Goal: Task Accomplishment & Management: Manage account settings

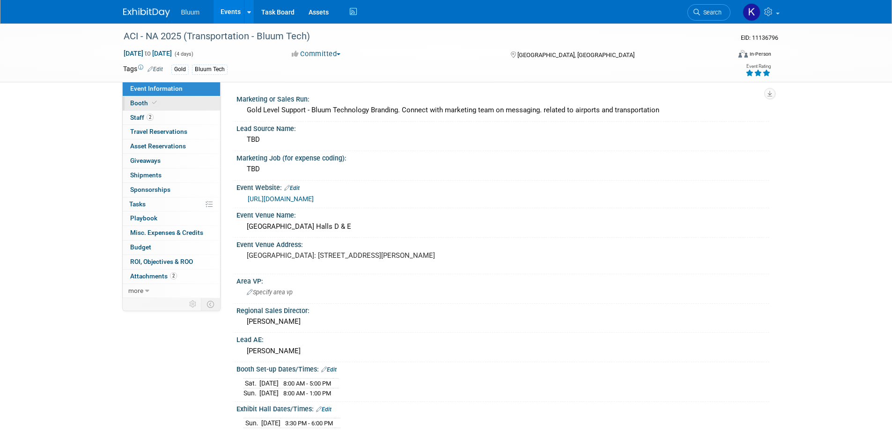
click at [139, 105] on span "Booth" at bounding box center [144, 102] width 29 height 7
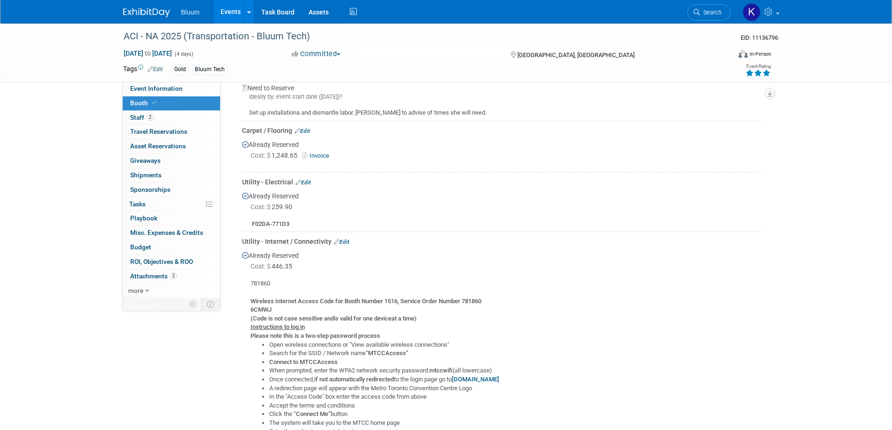
scroll to position [196, 0]
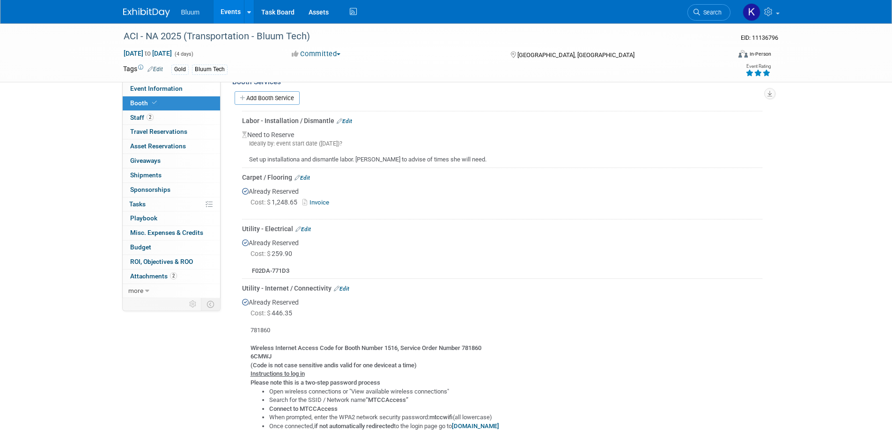
click at [353, 117] on div "Labor - Installation / Dismantle Edit" at bounding box center [502, 120] width 520 height 9
click at [351, 119] on link "Edit" at bounding box center [344, 121] width 15 height 7
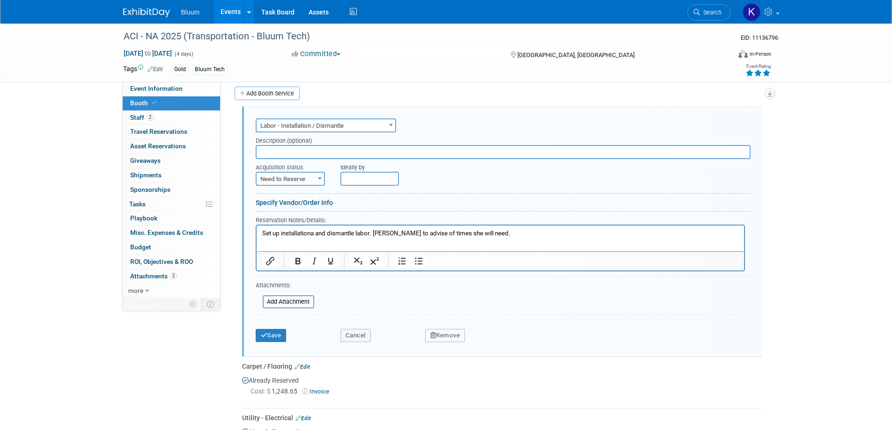
scroll to position [0, 0]
click at [315, 233] on p "Set up installationa and dismantle labor. Heidi to advise of times she will nee…" at bounding box center [500, 233] width 476 height 9
click at [489, 234] on p "Set up installation and dismantle labor. Heidi to advise of times she will need." at bounding box center [500, 233] width 476 height 9
click at [278, 335] on button "Save" at bounding box center [271, 335] width 31 height 13
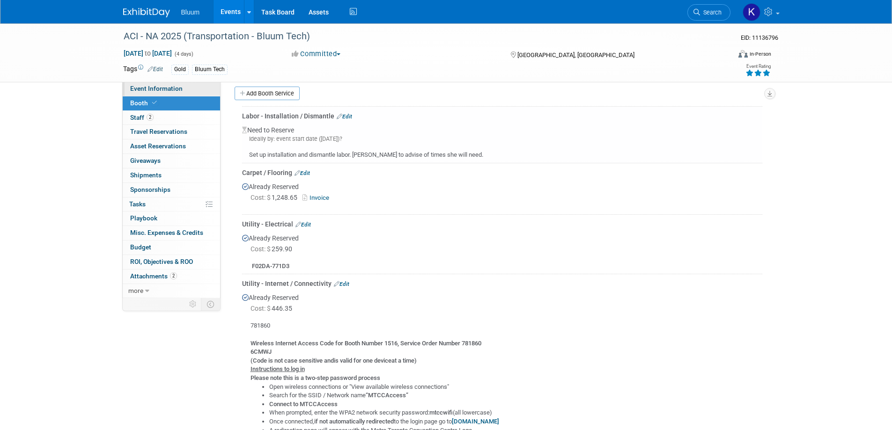
click at [164, 91] on span "Event Information" at bounding box center [156, 88] width 52 height 7
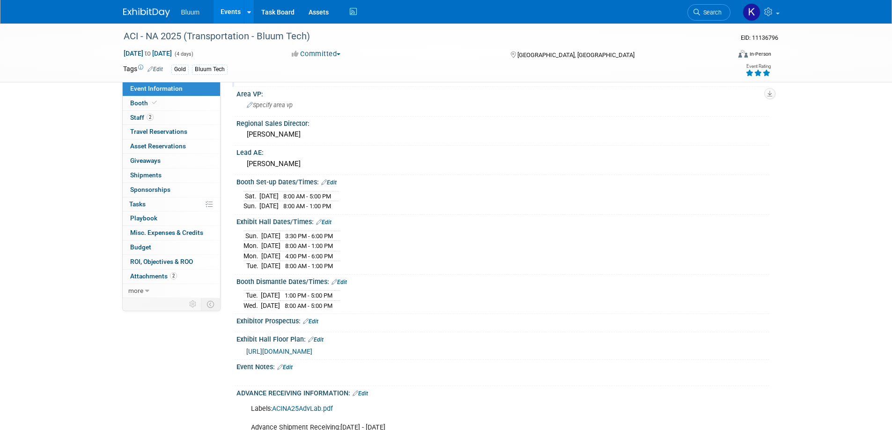
scroll to position [234, 0]
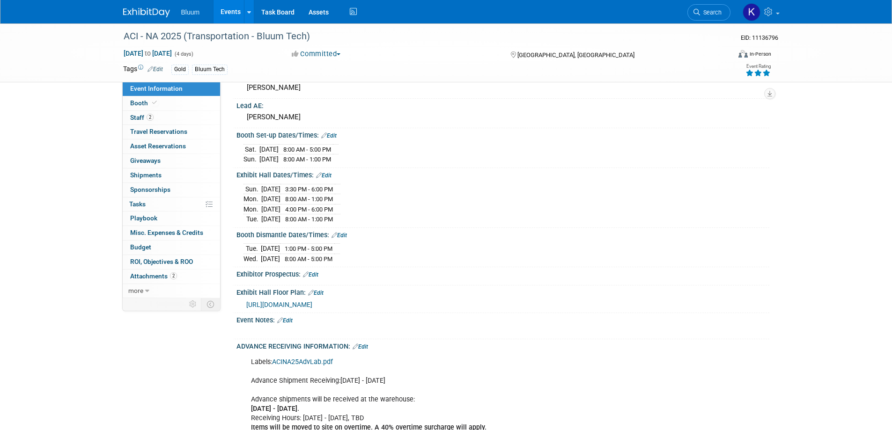
drag, startPoint x: 236, startPoint y: 133, endPoint x: 364, endPoint y: 152, distance: 129.5
click at [364, 152] on div "Booth Set-up Dates/Times: Edit Sat. Oct 25, 2025 8:00 AM - 5:00 PM Sun. Oct 26,…" at bounding box center [500, 148] width 537 height 40
copy div "Booth Set-up Dates/Times: Edit"
click at [443, 193] on div "Sun. Oct 26, 2025 3:30 PM - 6:00 PM Mon. Oct 27, 2025 8:00 AM - 1:00 PM Mon." at bounding box center [502, 203] width 519 height 43
drag, startPoint x: 236, startPoint y: 232, endPoint x: 370, endPoint y: 259, distance: 136.5
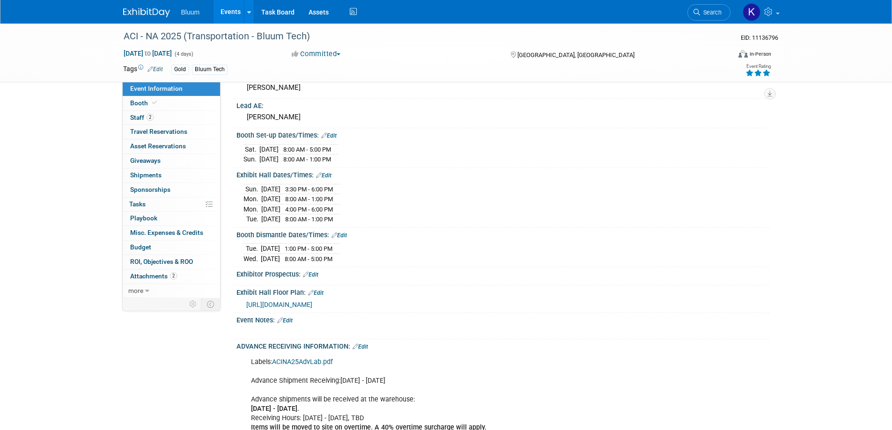
click at [370, 259] on div "Booth Dismantle Dates/Times: Edit Tue. Oct 28, 2025 1:00 PM - 5:00 PM Wed. Oct …" at bounding box center [500, 248] width 537 height 40
copy div "Booth Dismantle Dates/Times: Edit"
drag, startPoint x: 275, startPoint y: 249, endPoint x: 407, endPoint y: 228, distance: 133.3
click at [407, 228] on div "Booth Dismantle Dates/Times: Edit" at bounding box center [502, 234] width 533 height 12
drag, startPoint x: 236, startPoint y: 232, endPoint x: 350, endPoint y: 257, distance: 116.9
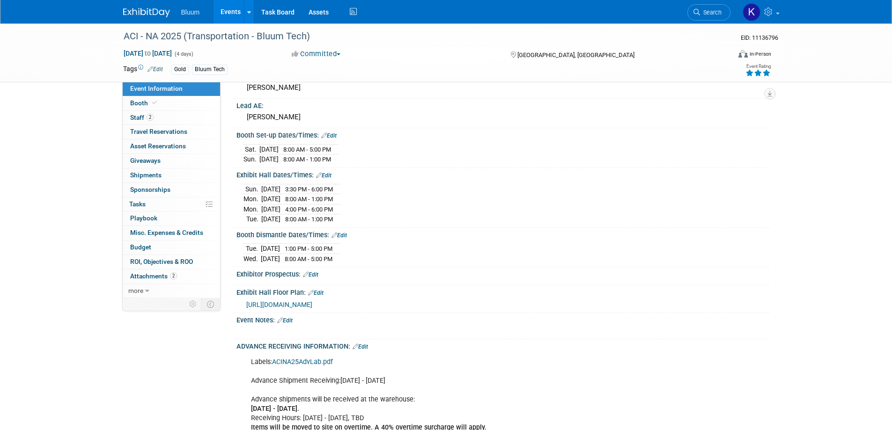
click at [350, 257] on div "Booth Dismantle Dates/Times: Edit Tue. Oct 28, 2025 1:00 PM - 5:00 PM Wed. Oct …" at bounding box center [500, 248] width 537 height 40
copy div "Booth Dismantle Dates/Times: Edit Tue. Oct 28, 2025 1:00 PM - 5:00 PM Wed. Oct …"
click at [144, 103] on span "Booth" at bounding box center [144, 102] width 29 height 7
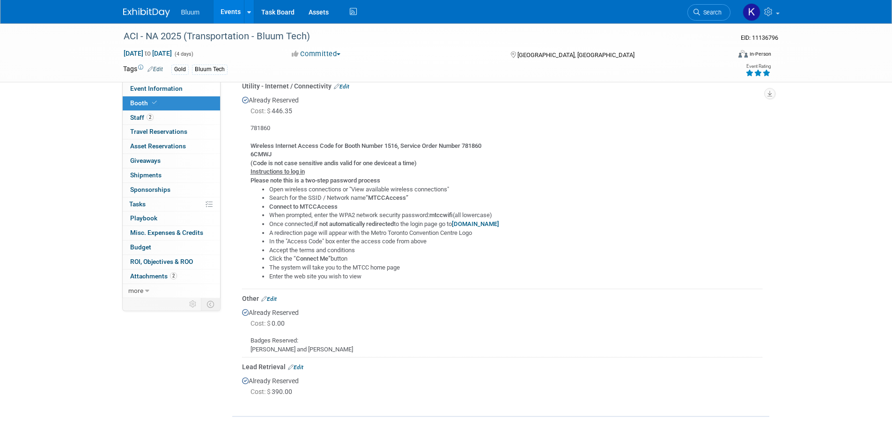
scroll to position [328, 0]
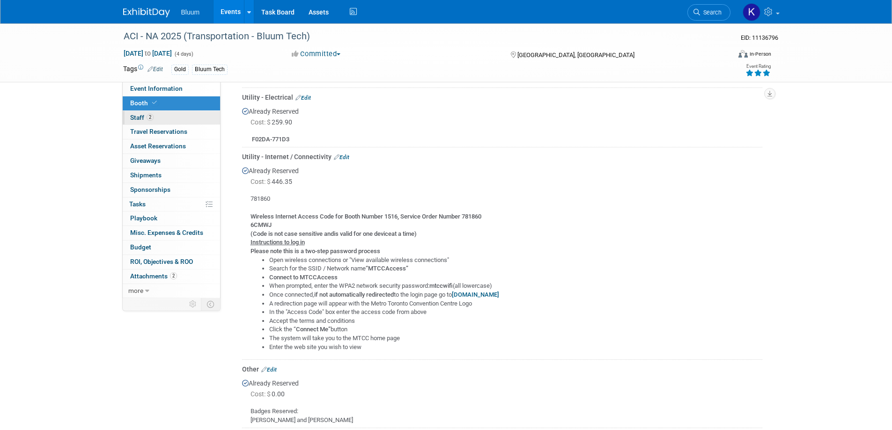
click at [161, 116] on link "2 Staff 2" at bounding box center [171, 118] width 97 height 14
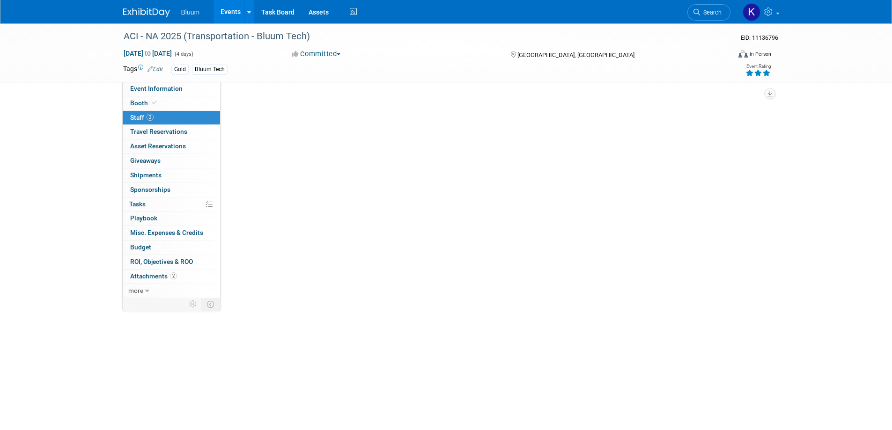
scroll to position [0, 0]
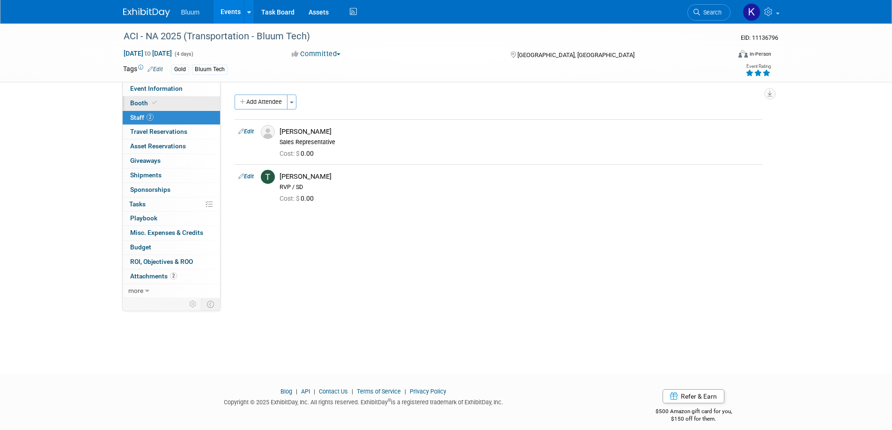
click at [160, 103] on link "Booth" at bounding box center [171, 103] width 97 height 14
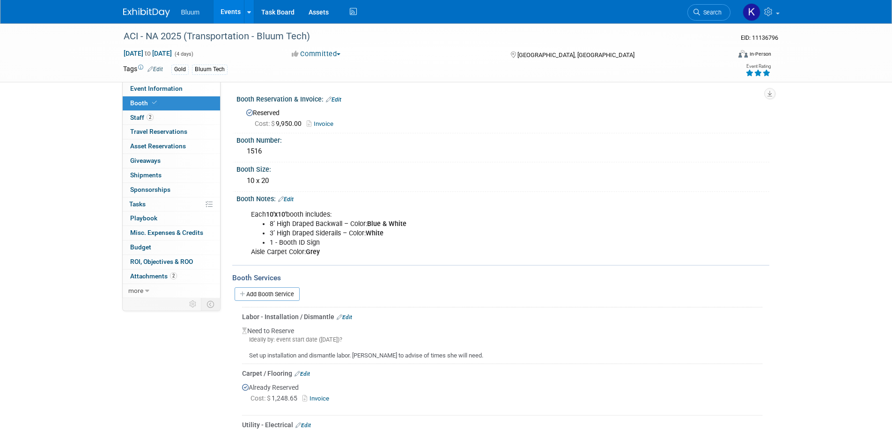
click at [323, 123] on link "Invoice" at bounding box center [322, 123] width 31 height 7
click at [754, 232] on div "Each 10'x10' booth includes: 8’ High Draped Backwall – Color: Blue & White 3’ H…" at bounding box center [502, 232] width 533 height 59
click at [236, 14] on link "Events" at bounding box center [230, 11] width 34 height 23
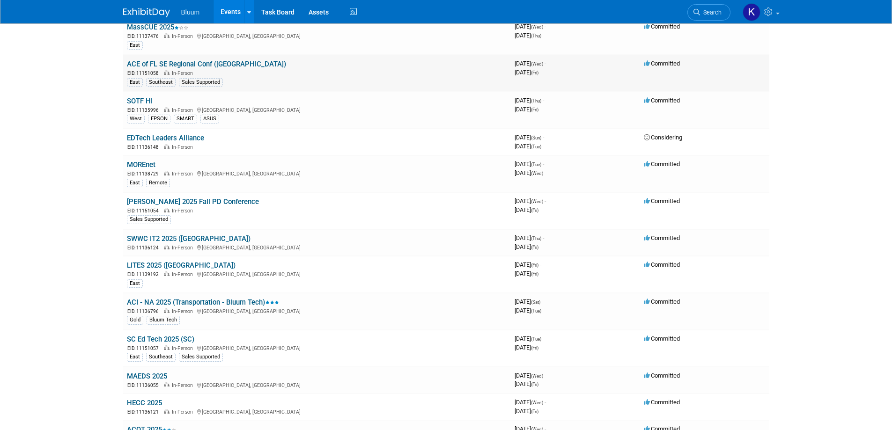
scroll to position [187, 0]
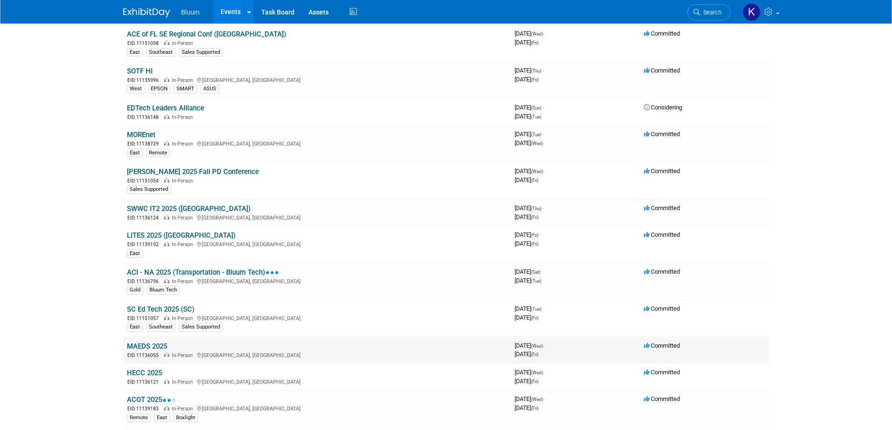
click at [153, 348] on link "MAEDS 2025" at bounding box center [147, 346] width 40 height 8
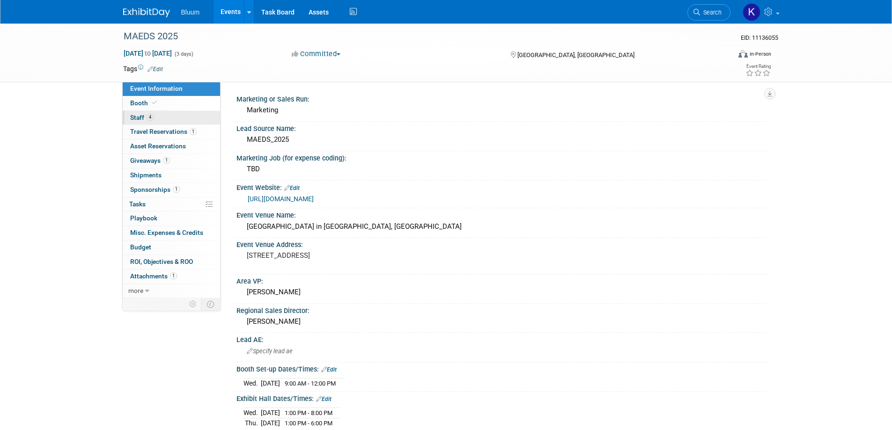
click at [140, 121] on span "Staff 4" at bounding box center [141, 117] width 23 height 7
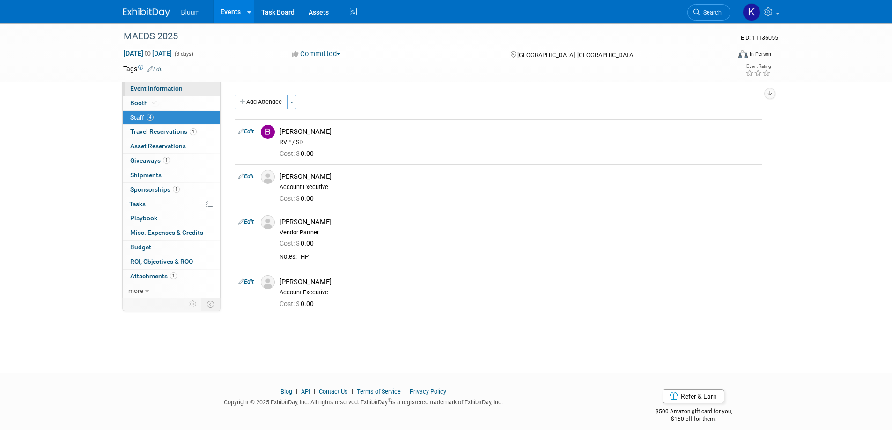
click at [146, 89] on span "Event Information" at bounding box center [156, 88] width 52 height 7
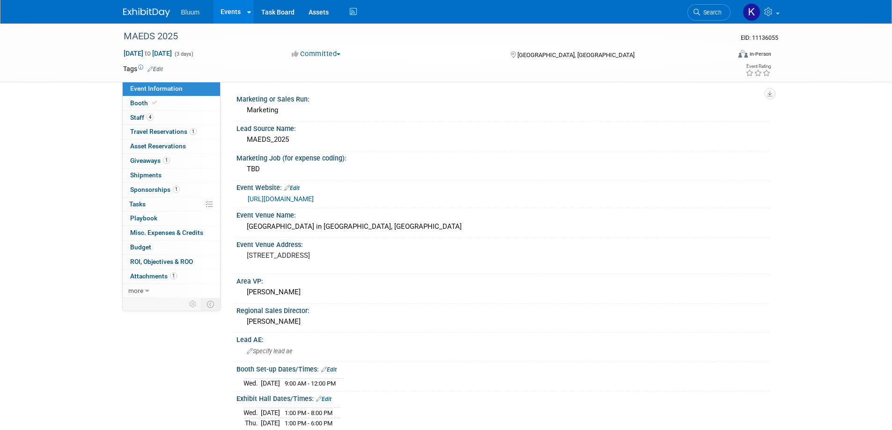
click at [233, 14] on link "Events" at bounding box center [230, 11] width 34 height 23
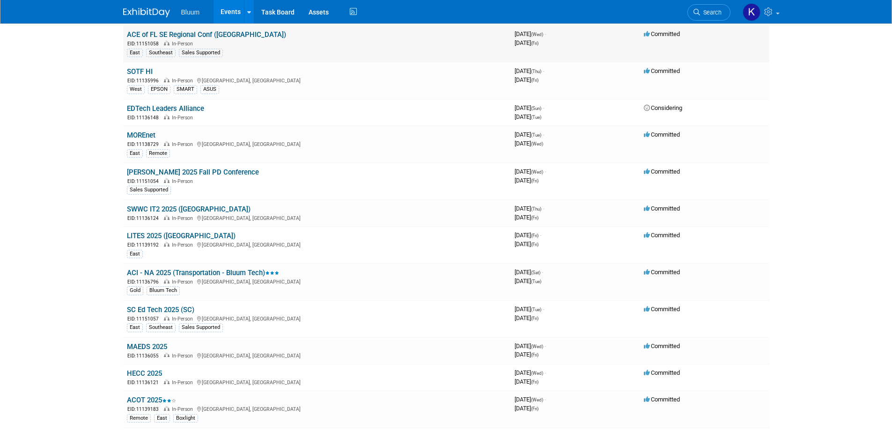
scroll to position [187, 0]
click at [149, 271] on link "ACI - NA 2025 (Transportation - Bluum Tech)" at bounding box center [203, 272] width 152 height 8
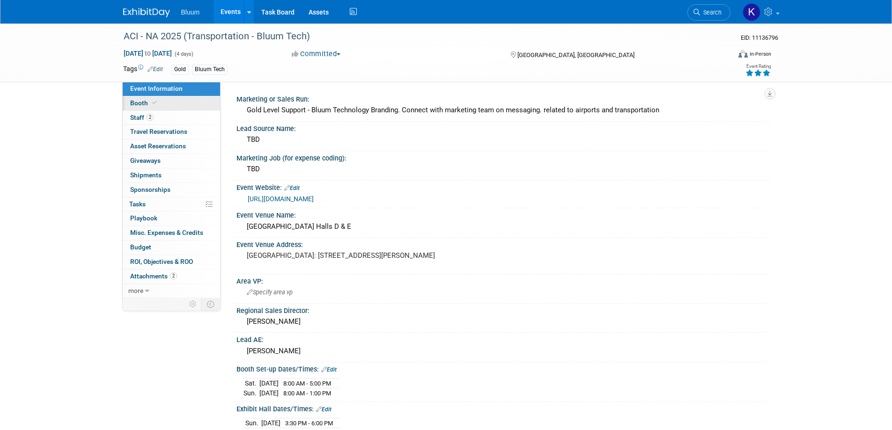
click at [144, 104] on span "Booth" at bounding box center [144, 102] width 29 height 7
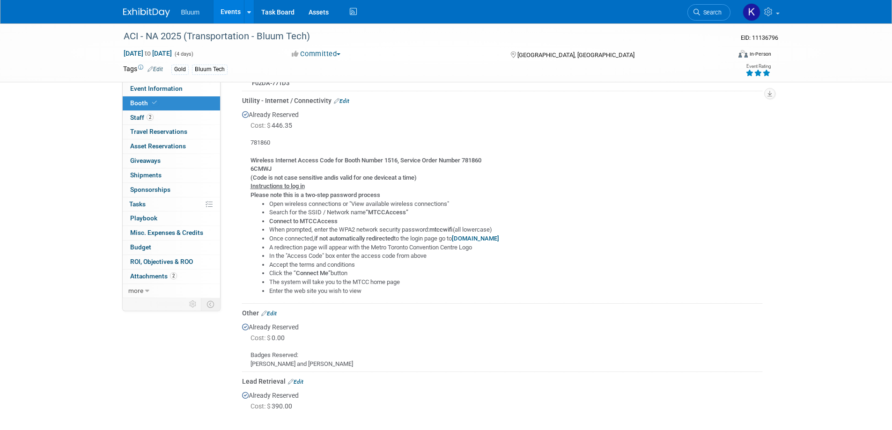
scroll to position [468, 0]
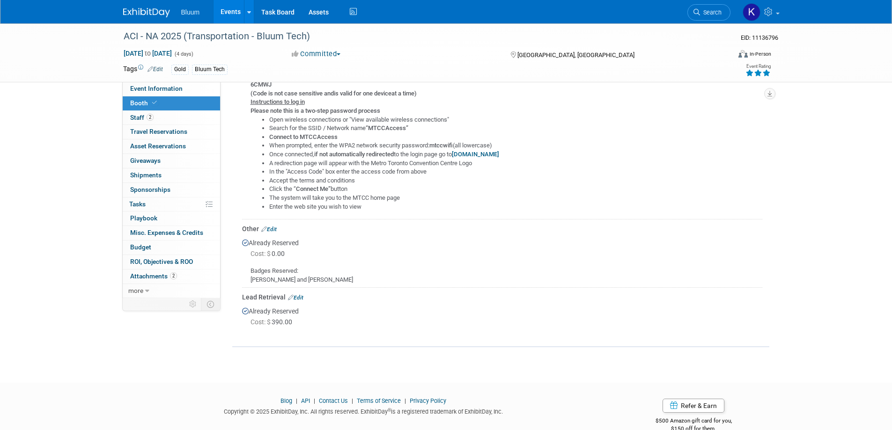
click at [273, 229] on link "Edit" at bounding box center [268, 229] width 15 height 7
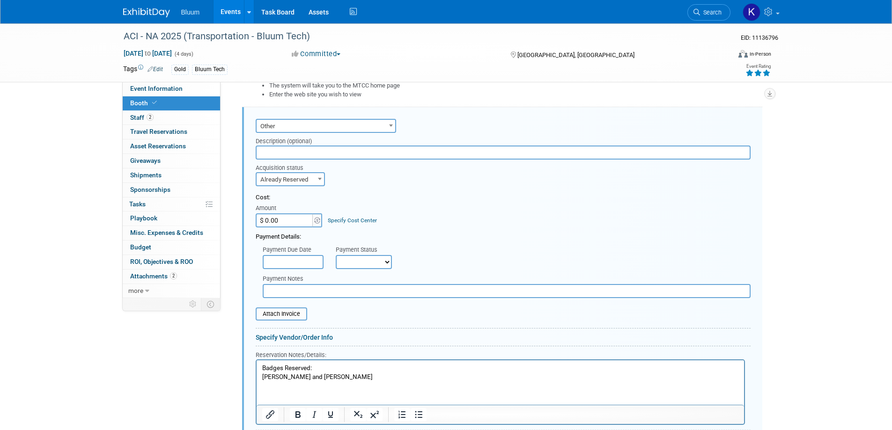
scroll to position [674, 0]
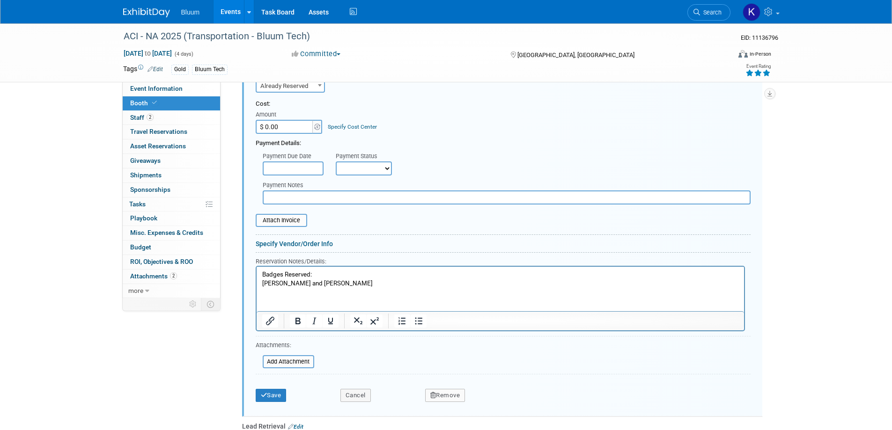
click at [278, 285] on p "Badges Reserved: [PERSON_NAME] and [PERSON_NAME]" at bounding box center [500, 278] width 476 height 17
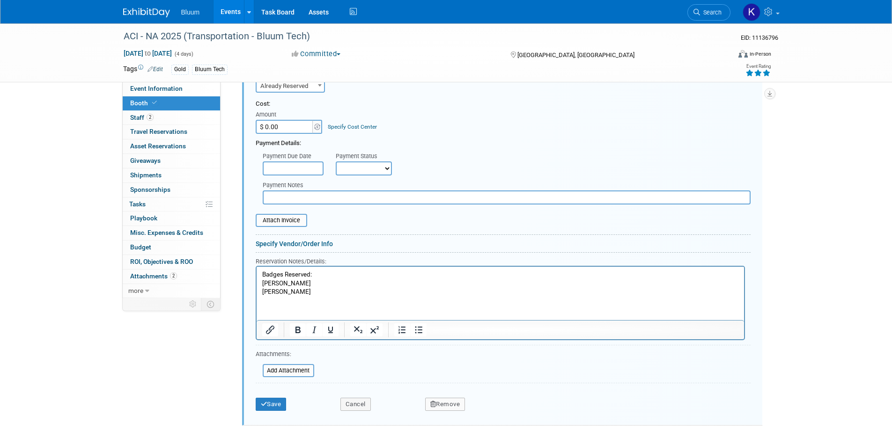
click at [293, 296] on html "Badges Reserved: [PERSON_NAME] [PERSON_NAME]" at bounding box center [499, 281] width 487 height 30
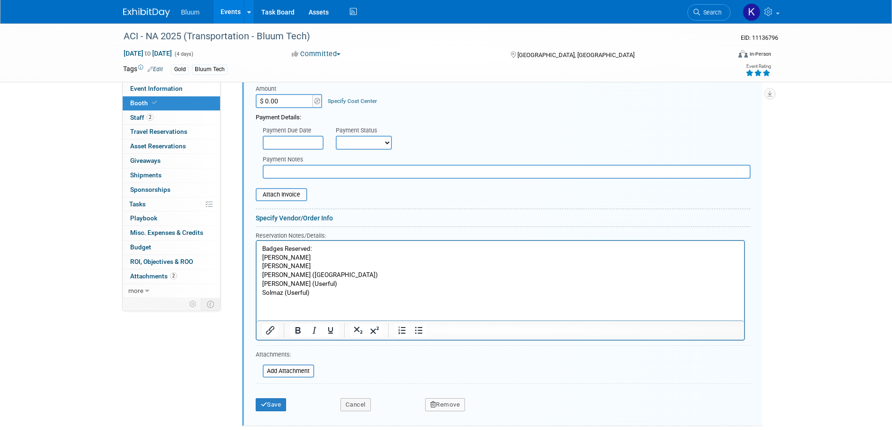
scroll to position [721, 0]
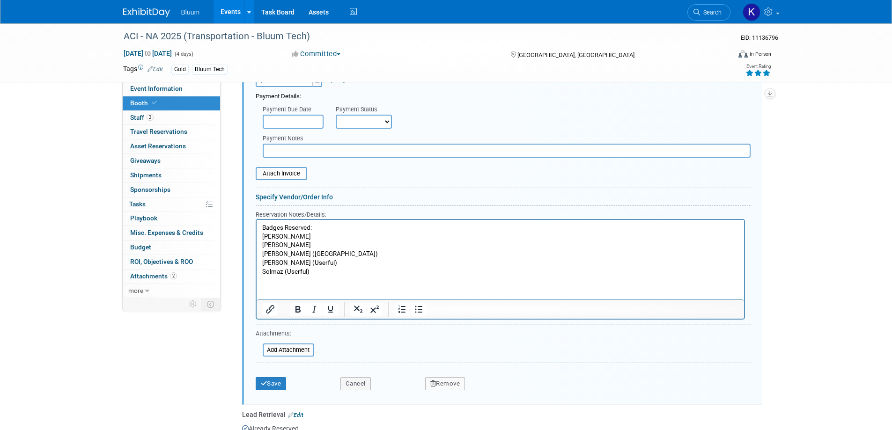
click at [269, 395] on div "Audio / Video Carpet / Flooring Catering / Food / Beverage Floral / Decorative …" at bounding box center [502, 186] width 520 height 438
click at [269, 388] on button "Save" at bounding box center [271, 383] width 31 height 13
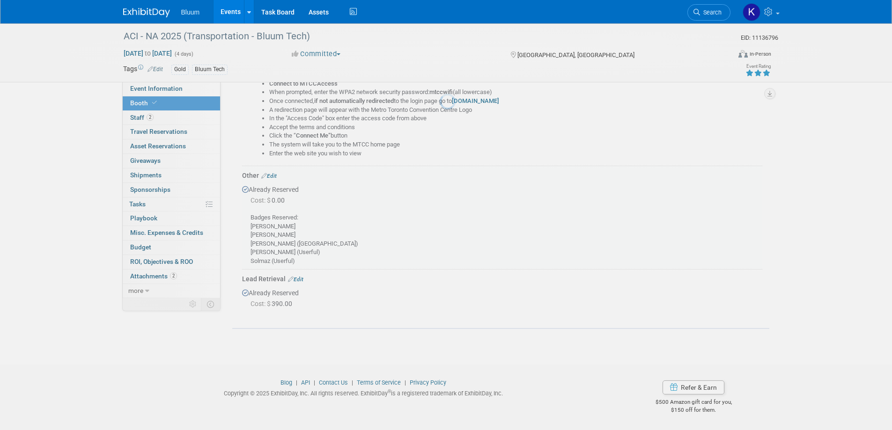
scroll to position [520, 0]
